Goal: Browse casually: Explore the website without a specific task or goal

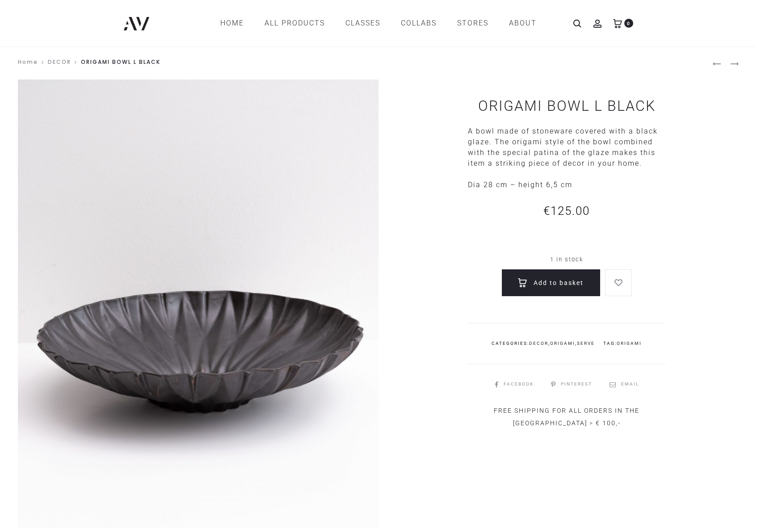
click at [254, 329] on img at bounding box center [198, 350] width 361 height 541
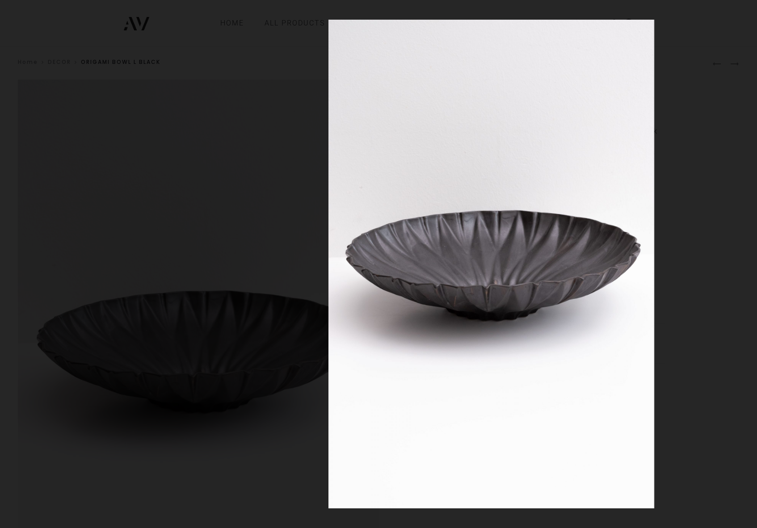
click at [715, 27] on div at bounding box center [706, 284] width 757 height 528
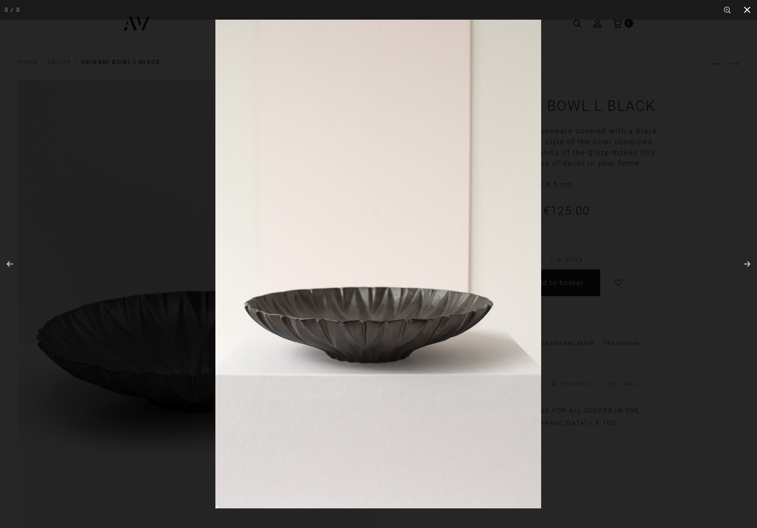
click at [620, 71] on div at bounding box center [593, 284] width 757 height 528
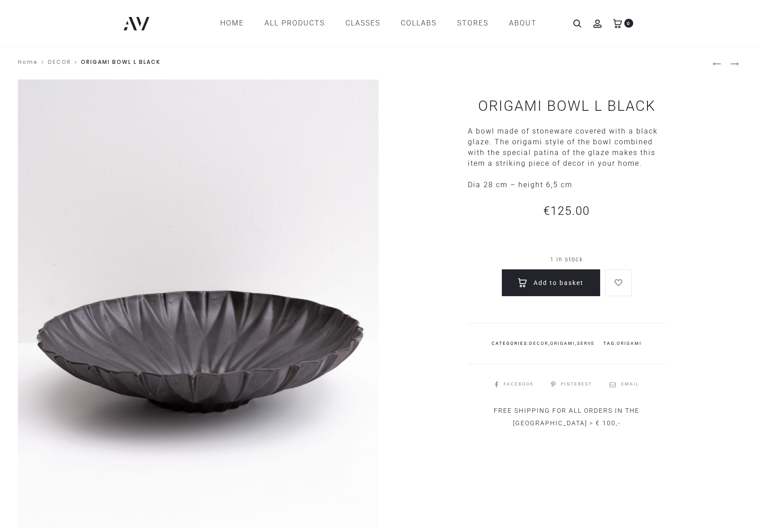
click at [619, 71] on div at bounding box center [593, 284] width 757 height 528
drag, startPoint x: 478, startPoint y: 106, endPoint x: 664, endPoint y: 107, distance: 186.3
click at [664, 107] on h1 "ORIGAMI BOWL L BLACK" at bounding box center [566, 105] width 197 height 17
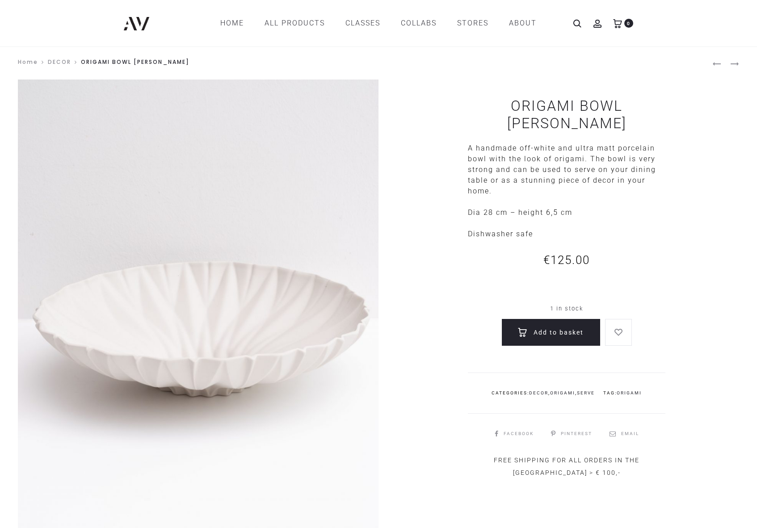
click at [272, 203] on img at bounding box center [198, 350] width 361 height 541
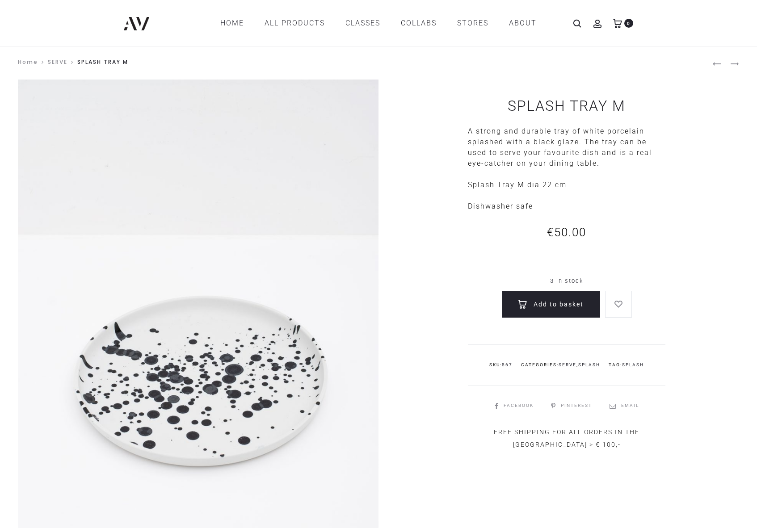
click at [247, 298] on img at bounding box center [198, 350] width 361 height 541
